Goal: Find specific page/section: Find specific page/section

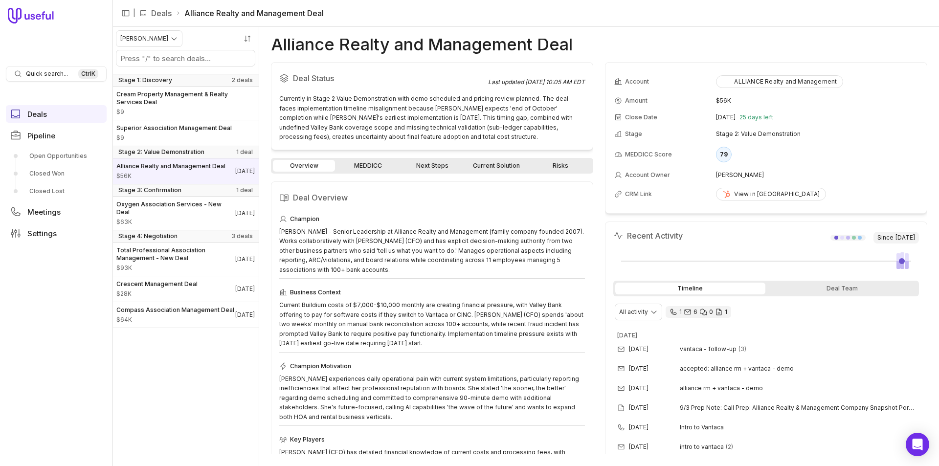
scroll to position [98, 0]
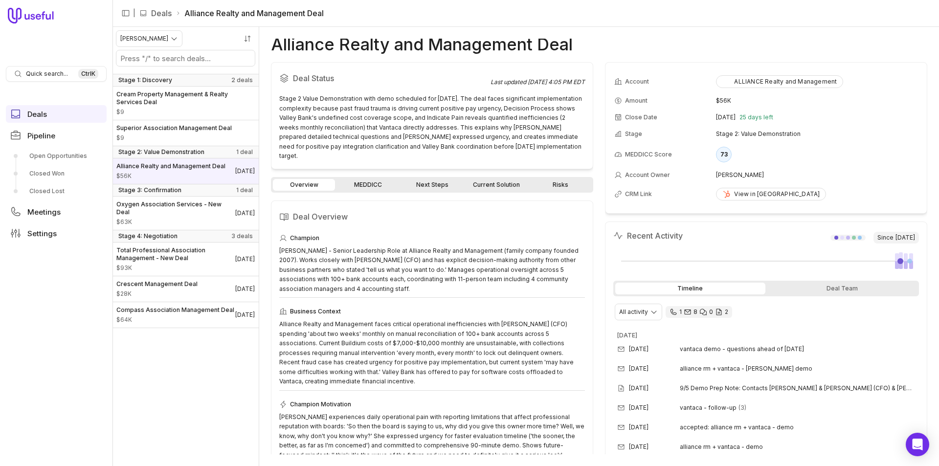
click at [370, 177] on div "Overview MEDDICC Next Steps Current Solution Risks" at bounding box center [432, 185] width 322 height 16
click at [368, 179] on link "MEDDICC" at bounding box center [368, 185] width 62 height 12
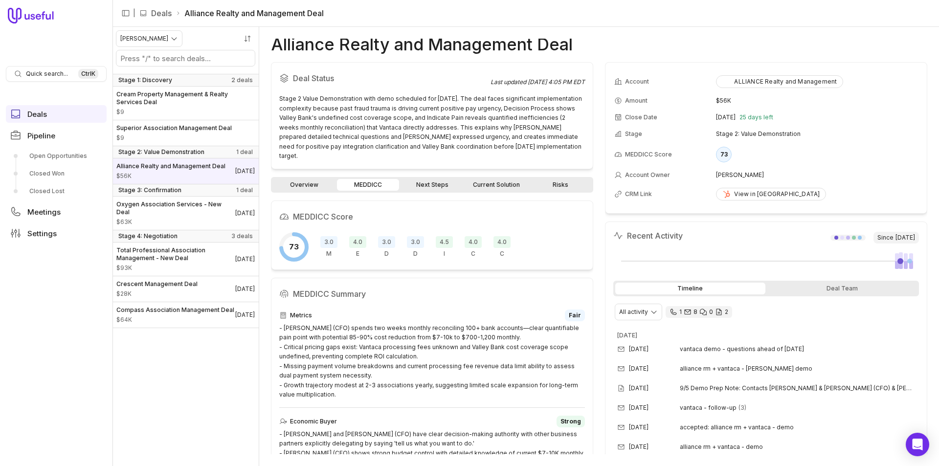
click at [308, 179] on link "Overview" at bounding box center [304, 185] width 62 height 12
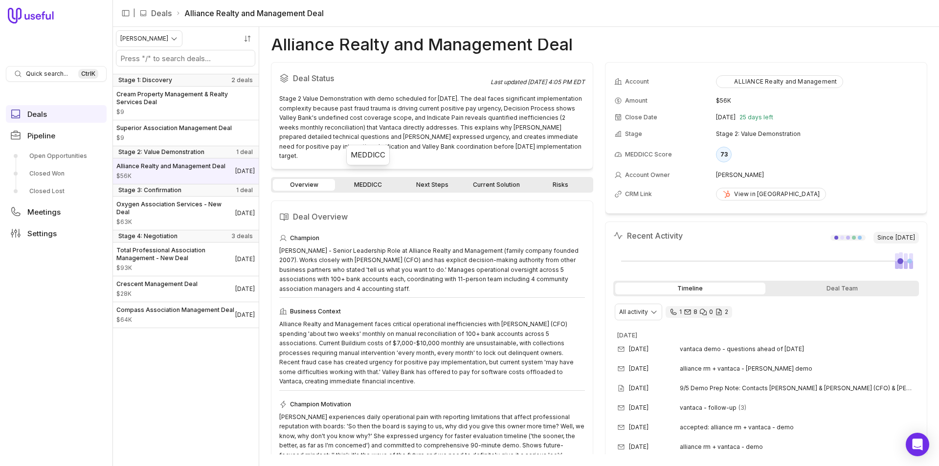
click at [356, 179] on link "MEDDICC" at bounding box center [368, 185] width 62 height 12
